Goal: Information Seeking & Learning: Learn about a topic

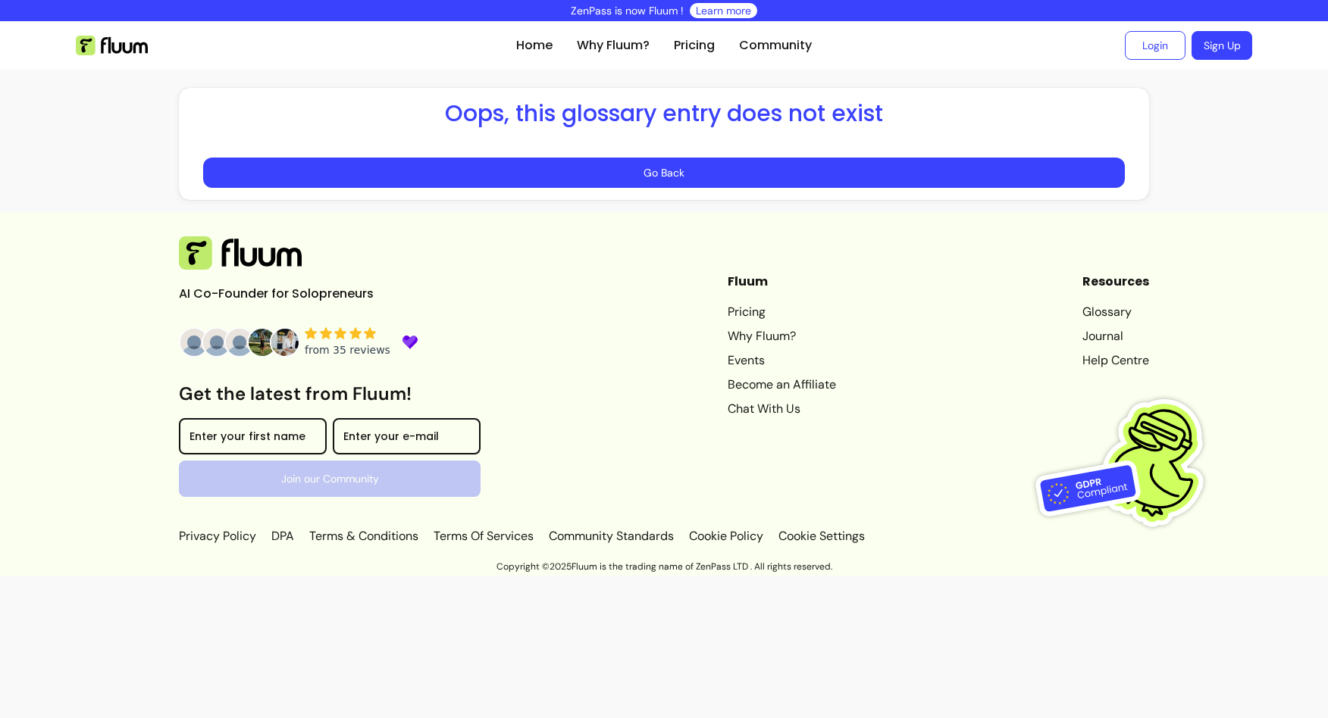
click at [112, 48] on img at bounding box center [112, 46] width 72 height 20
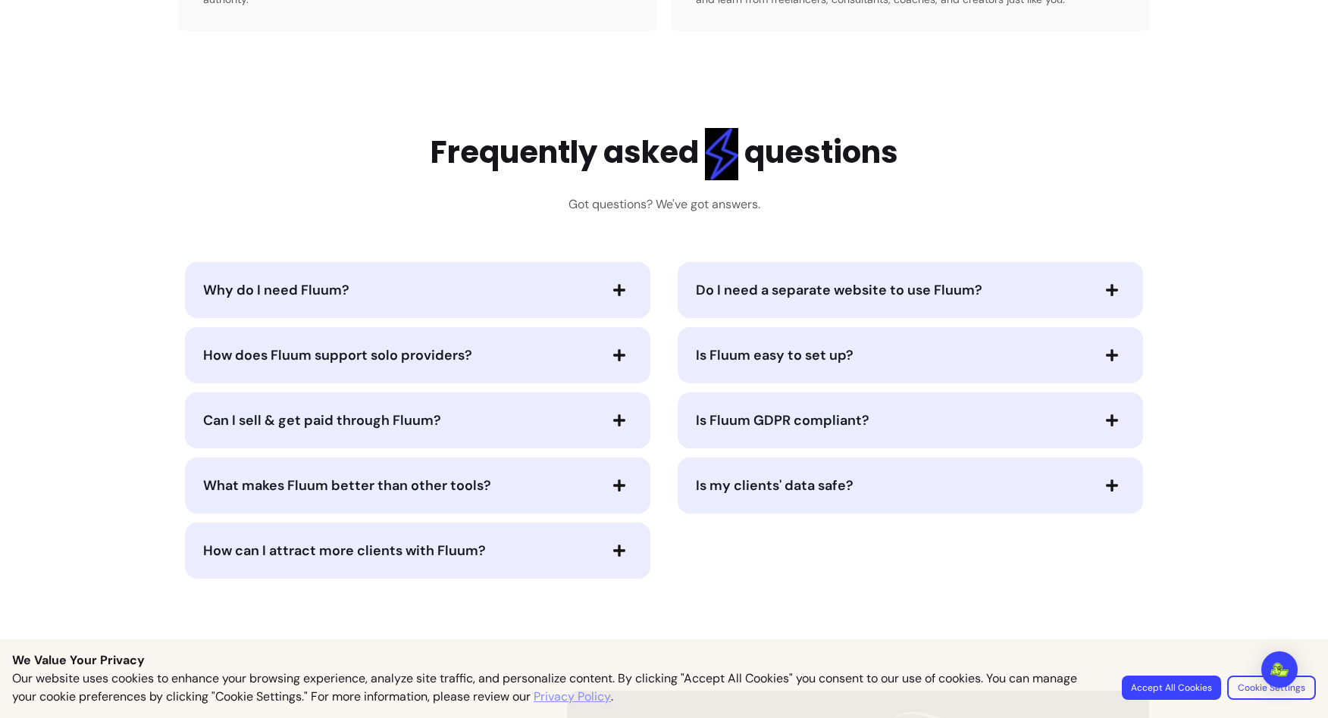
scroll to position [3115, 0]
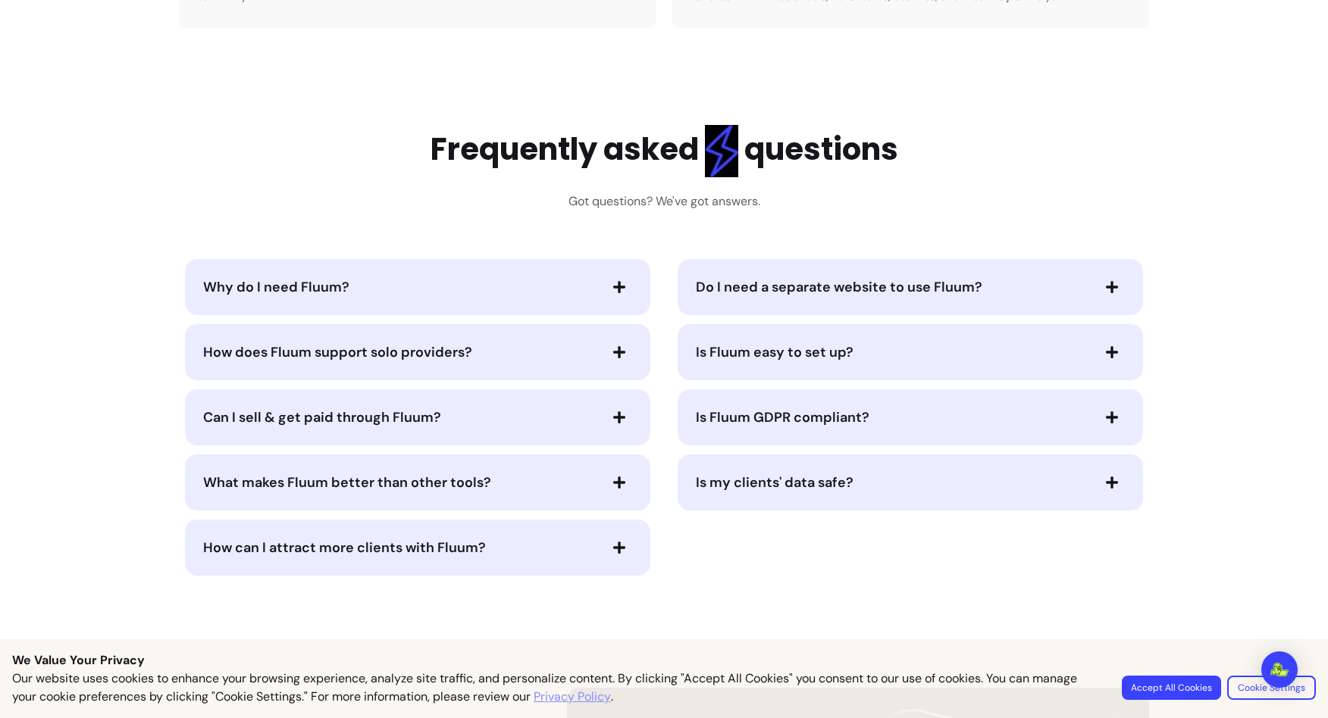
click at [1112, 281] on icon "button" at bounding box center [1112, 287] width 12 height 12
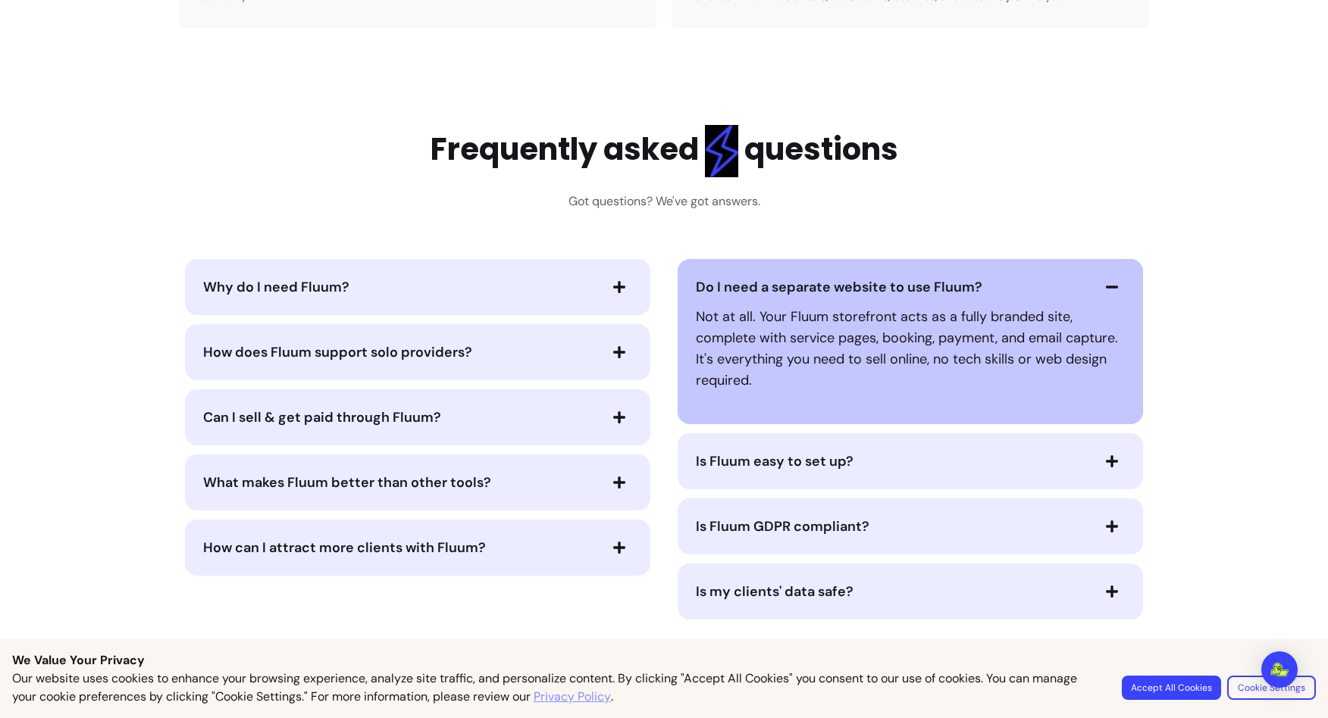
click at [1112, 280] on icon "button" at bounding box center [1112, 287] width 14 height 14
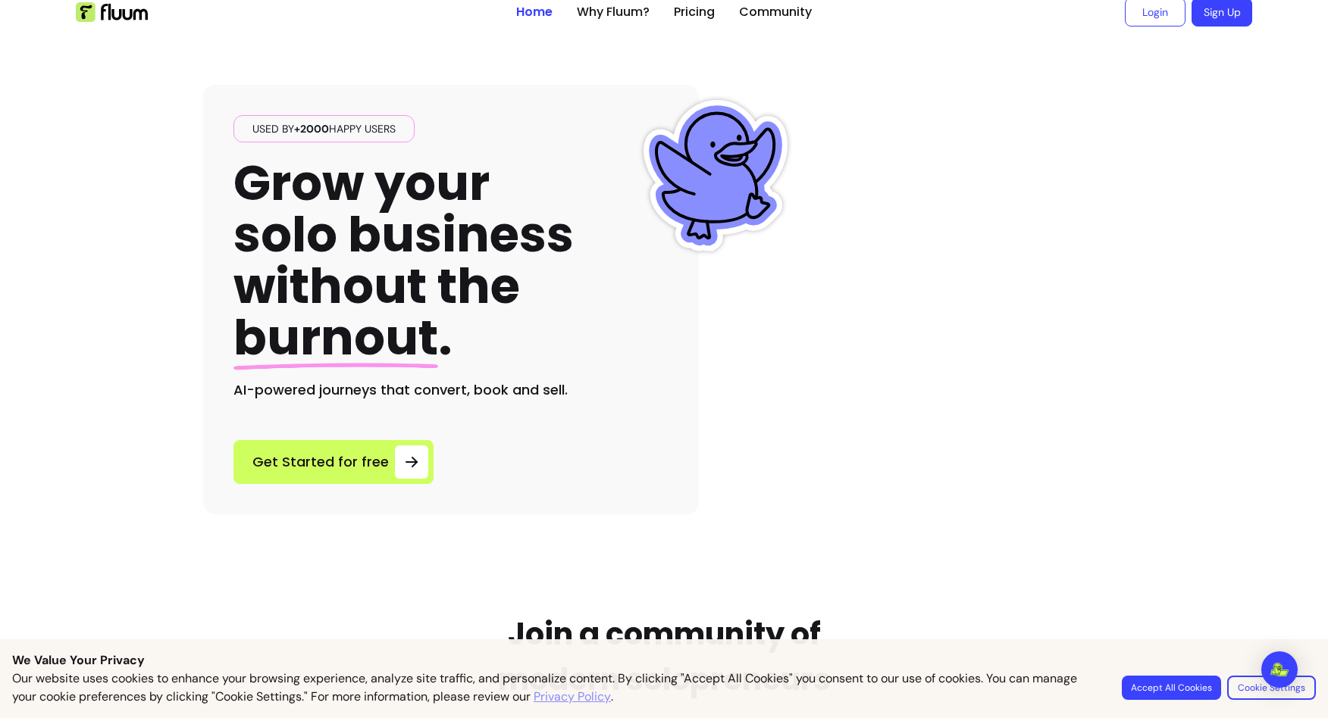
scroll to position [0, 0]
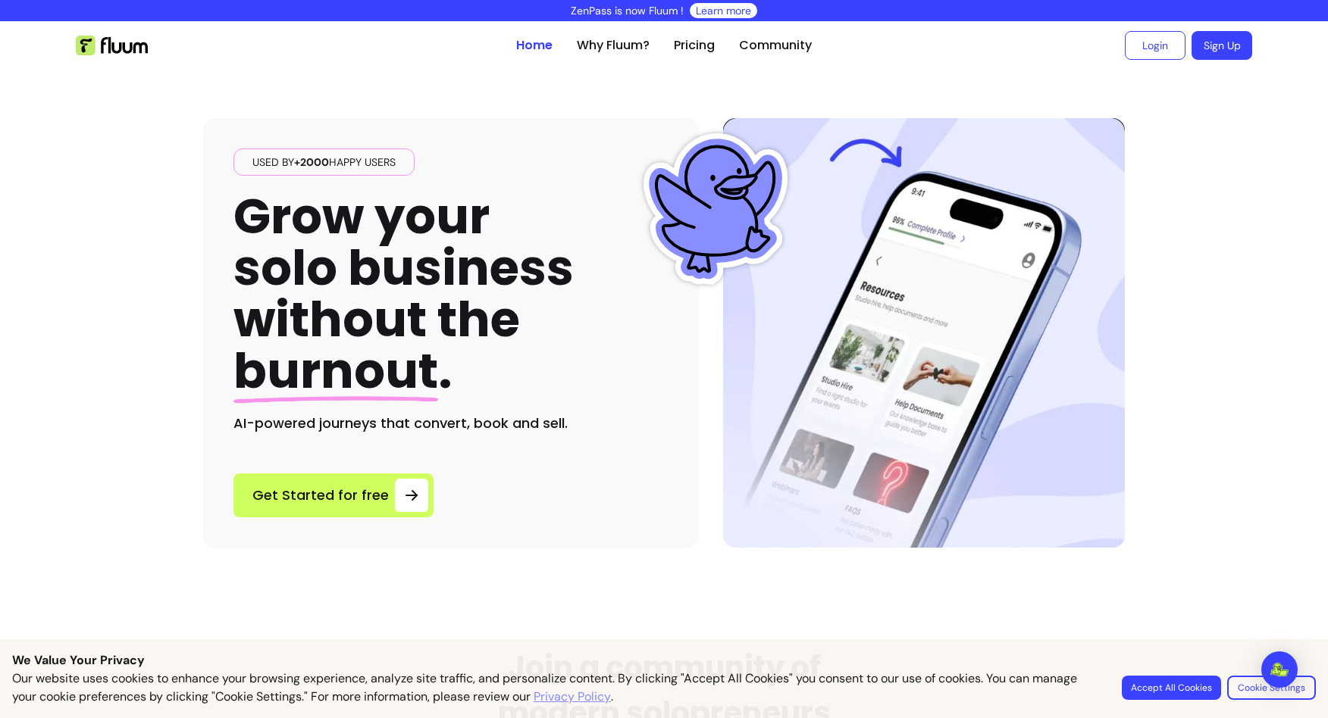
click at [623, 55] on ul "Home Why Fluum? Pricing Community" at bounding box center [664, 45] width 296 height 48
click at [623, 48] on link "Why Fluum?" at bounding box center [613, 45] width 73 height 18
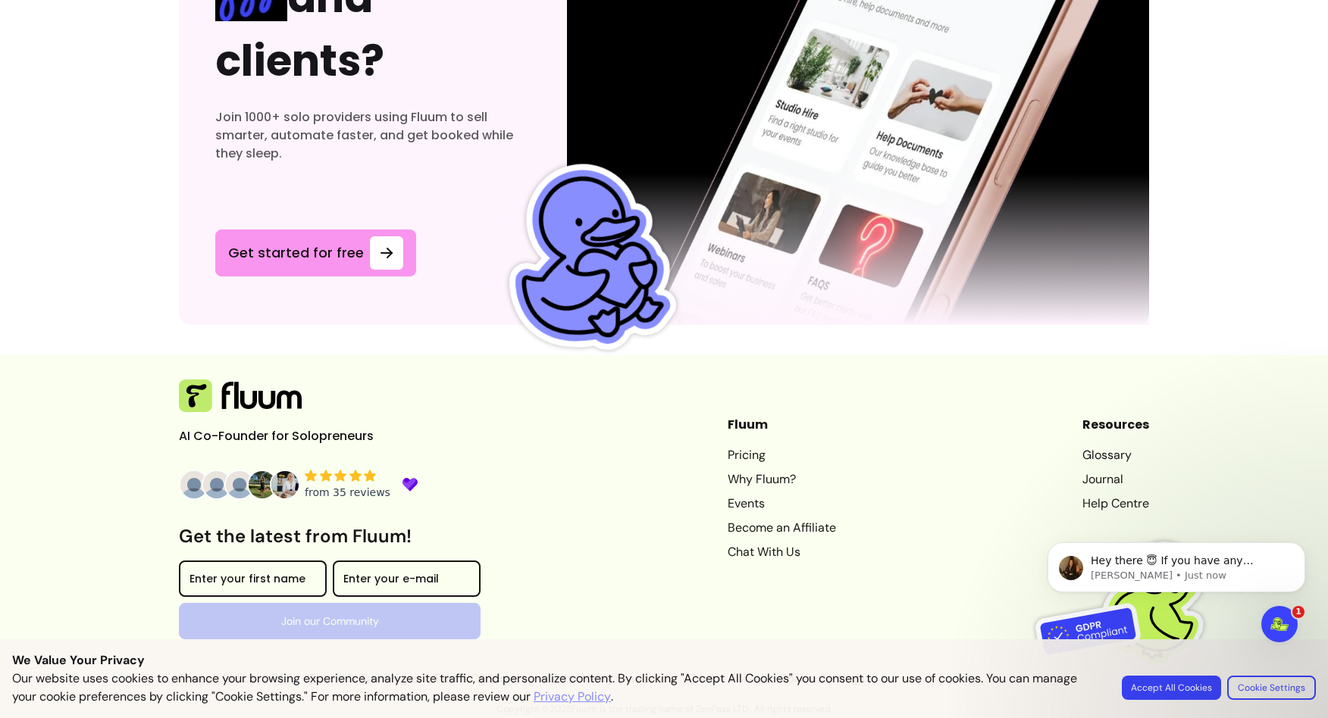
click at [739, 461] on link "Pricing" at bounding box center [781, 455] width 108 height 18
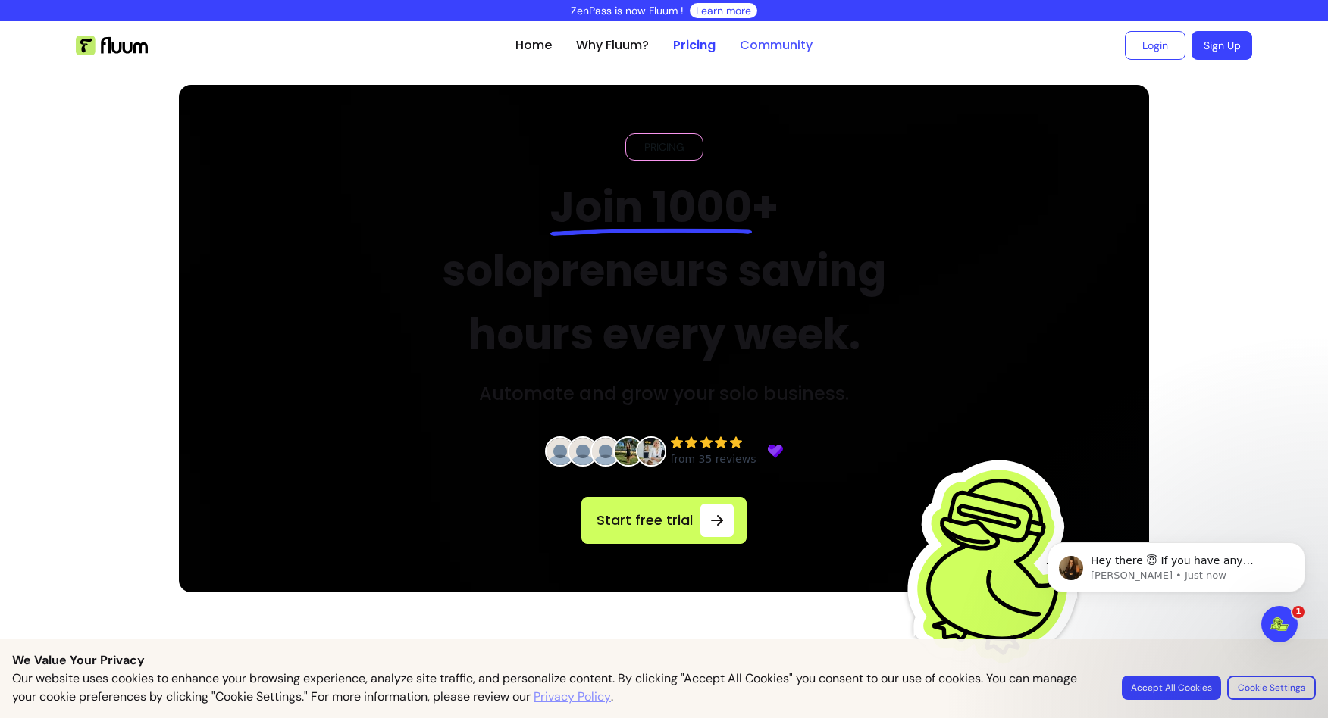
click at [769, 44] on link "Community" at bounding box center [776, 45] width 73 height 18
click at [530, 43] on link "Home" at bounding box center [533, 45] width 36 height 18
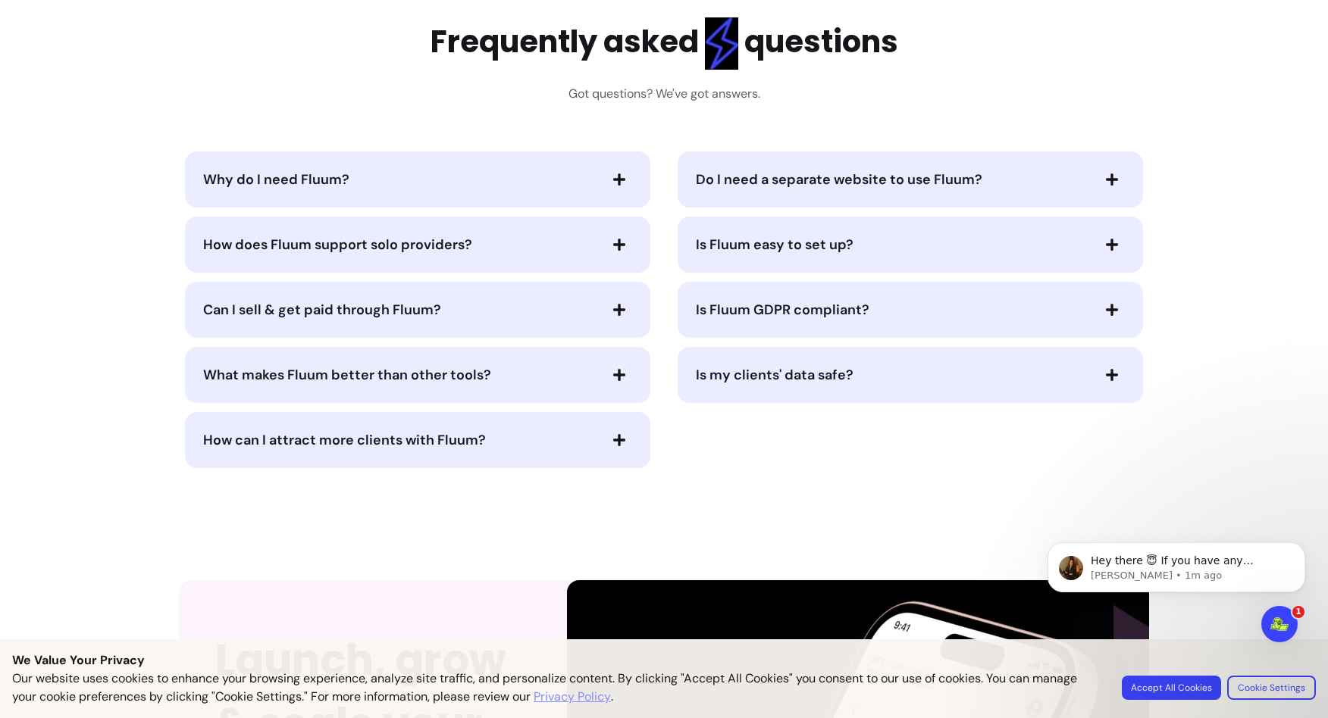
scroll to position [3221, 0]
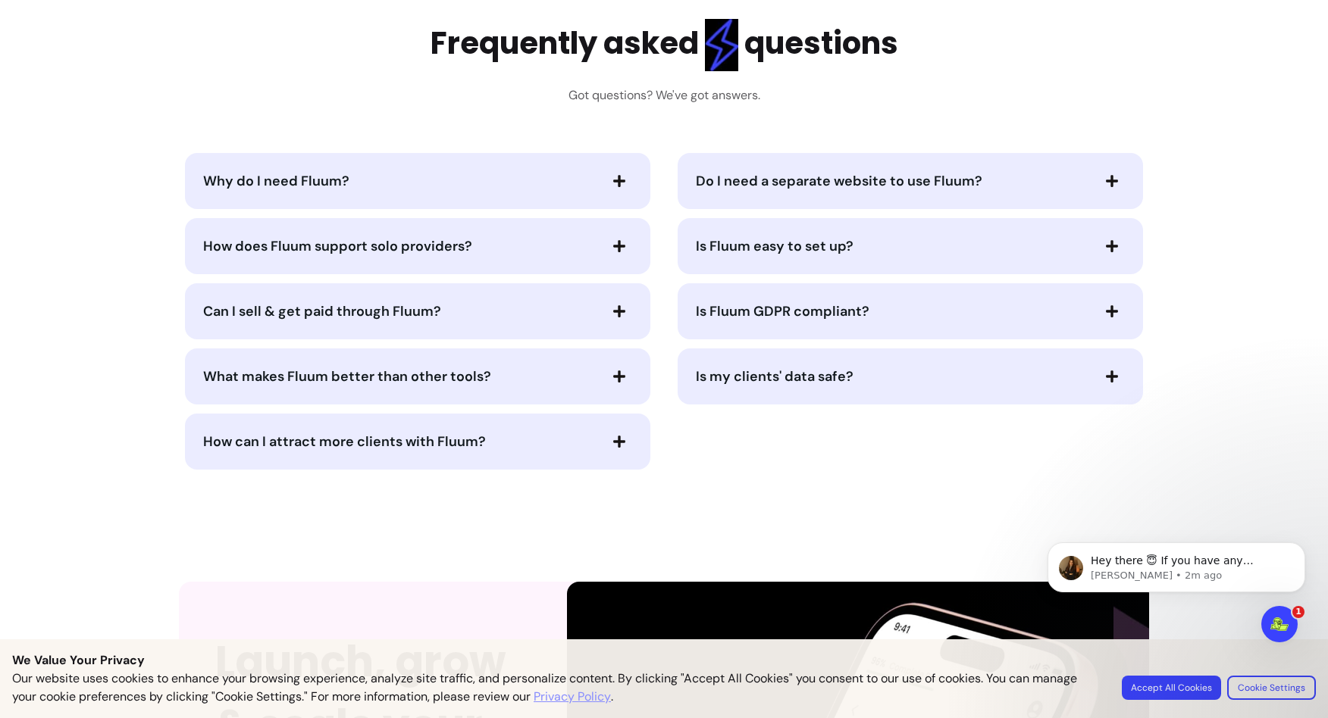
click at [618, 173] on span "button" at bounding box center [619, 181] width 26 height 26
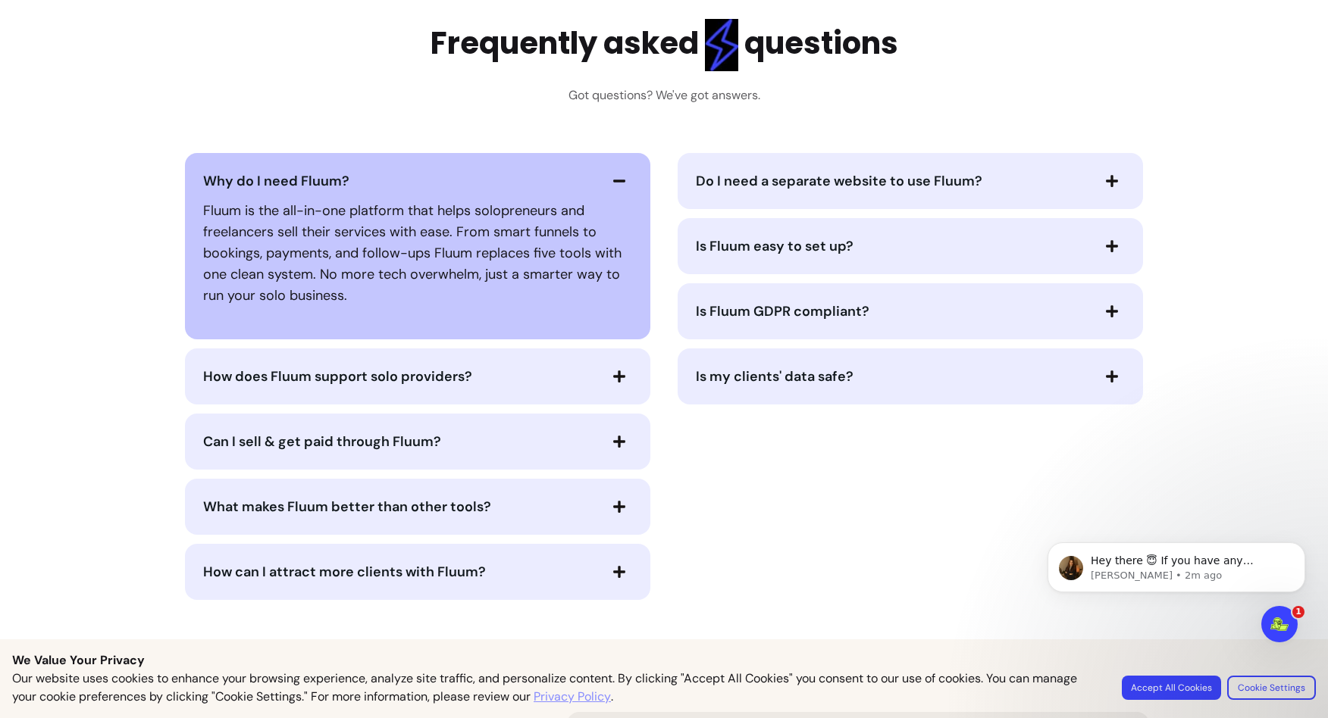
click at [618, 173] on span "button" at bounding box center [619, 181] width 26 height 26
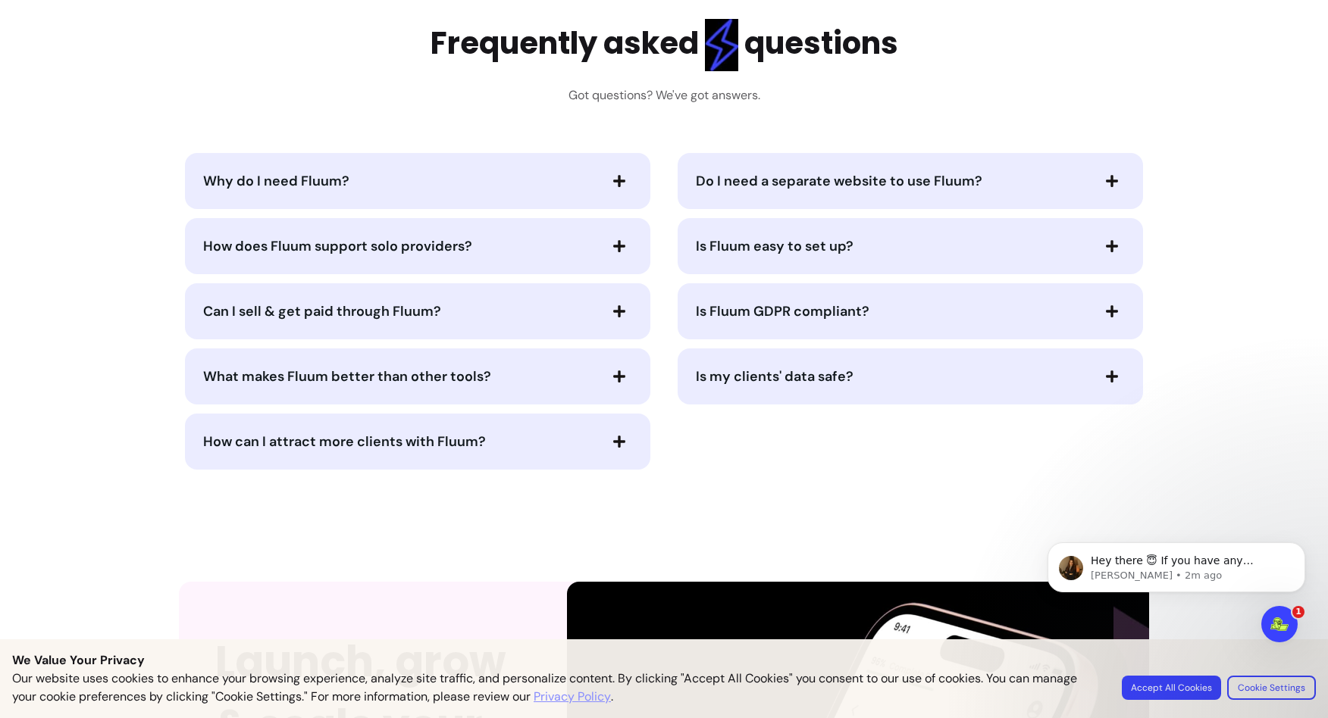
click at [700, 237] on span "Is Fluum easy to set up?" at bounding box center [775, 246] width 158 height 18
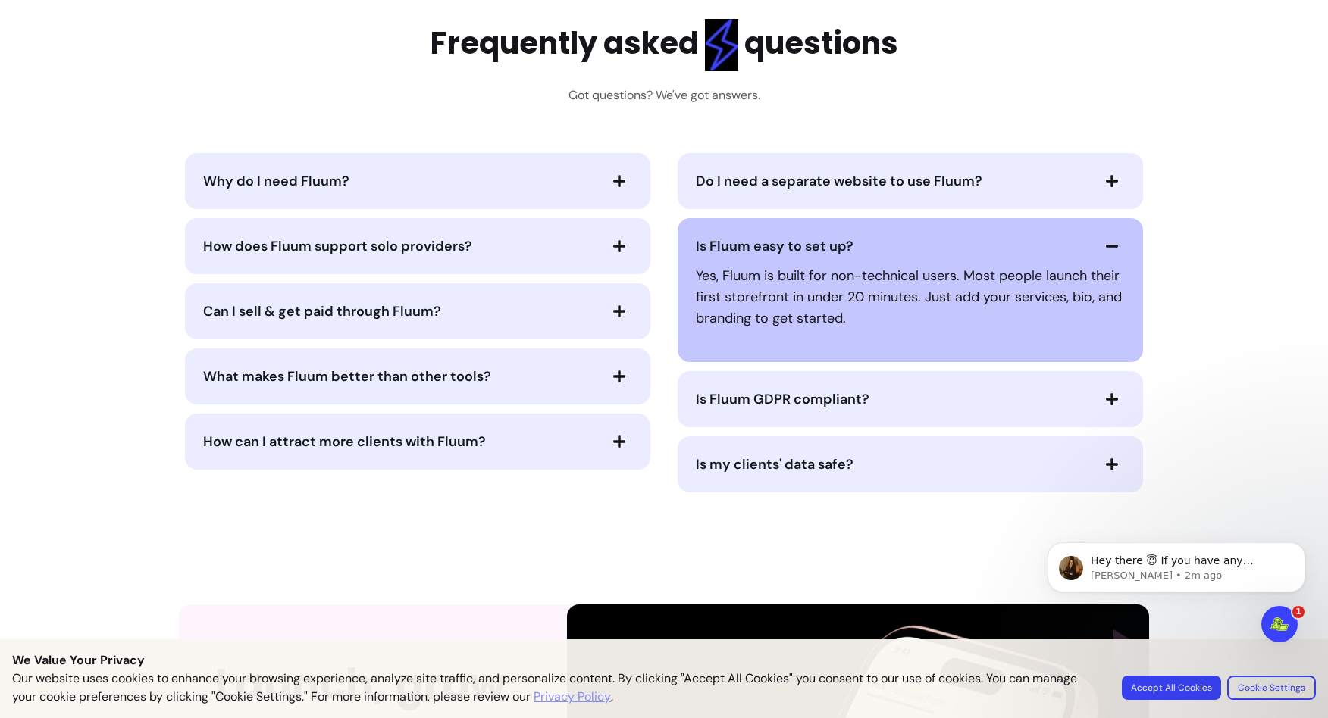
click at [700, 237] on span "Is Fluum easy to set up?" at bounding box center [775, 246] width 158 height 18
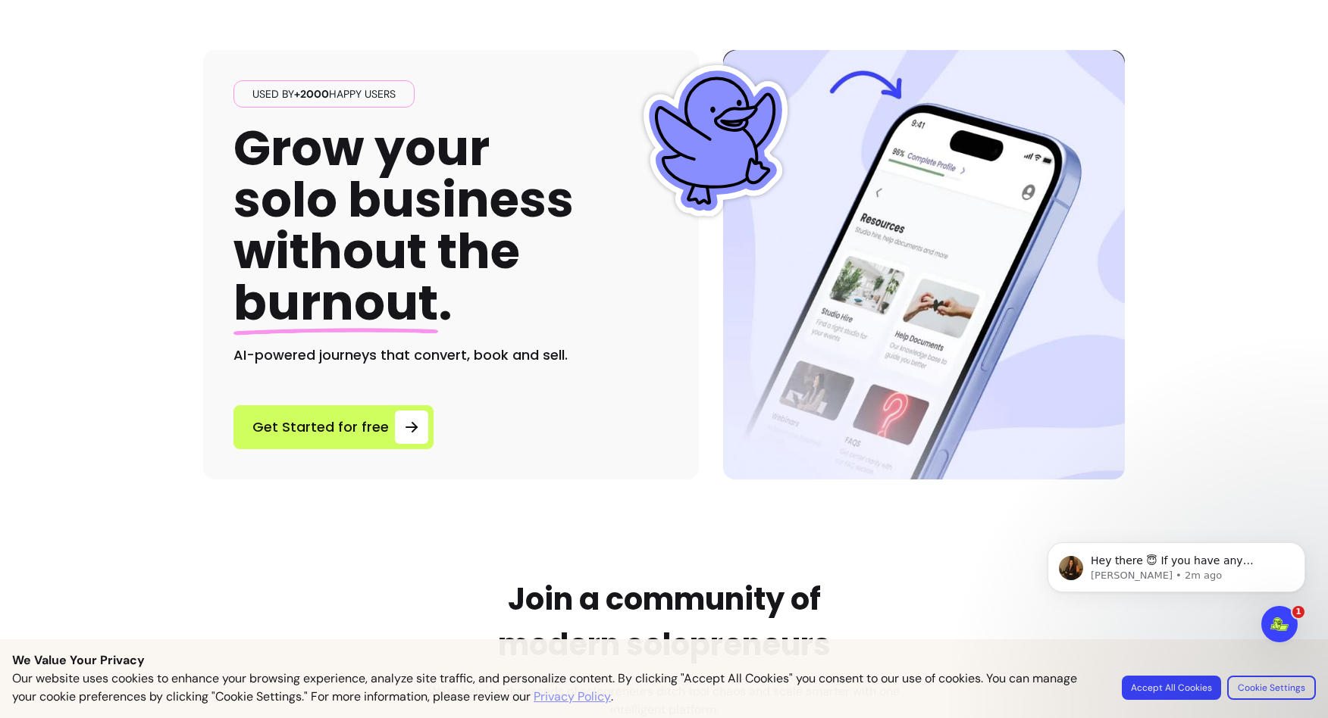
scroll to position [0, 0]
